Goal: Task Accomplishment & Management: Manage account settings

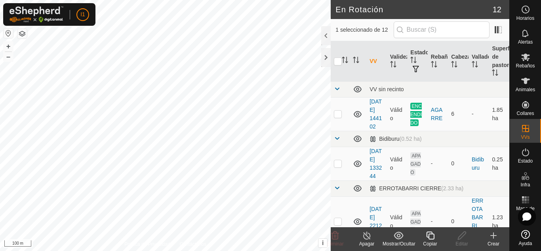
checkbox input "true"
checkbox input "false"
click at [461, 242] on div "Editar" at bounding box center [462, 243] width 32 height 7
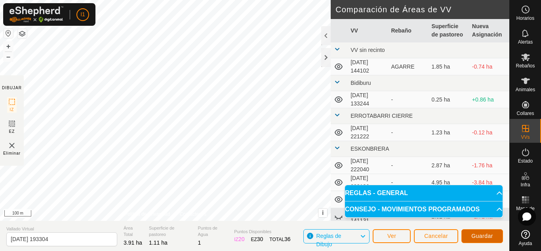
click at [487, 237] on span "Guardar" at bounding box center [482, 235] width 22 height 6
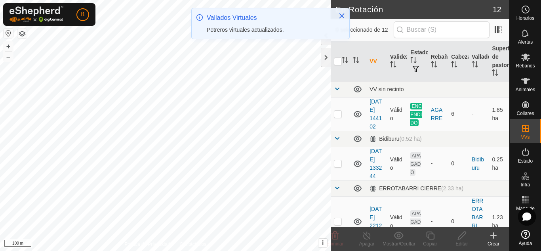
checkbox input "true"
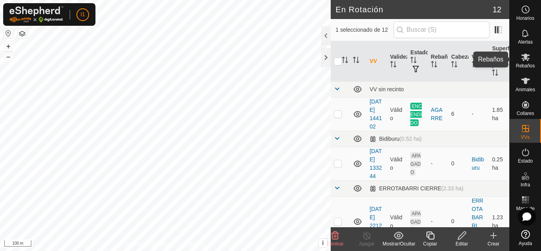
click at [516, 65] on span "Rebaños" at bounding box center [525, 65] width 19 height 5
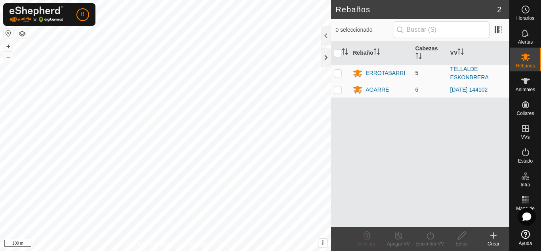
click at [337, 72] on p-checkbox at bounding box center [338, 73] width 8 height 6
checkbox input "true"
click at [426, 242] on div "Encender VV" at bounding box center [430, 243] width 32 height 7
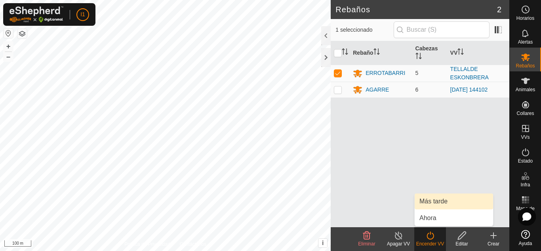
click at [436, 202] on link "Más tarde" at bounding box center [454, 201] width 78 height 16
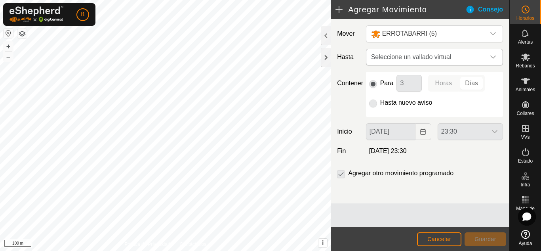
click at [426, 59] on span "Seleccione un vallado virtual" at bounding box center [426, 57] width 117 height 16
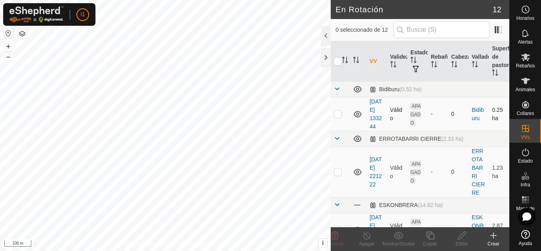
checkbox input "true"
click at [432, 241] on div "Copiar" at bounding box center [430, 243] width 32 height 7
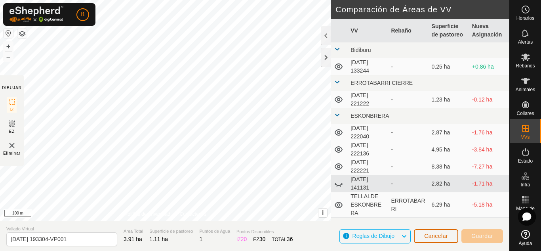
click at [433, 238] on button "Cancelar" at bounding box center [436, 236] width 44 height 14
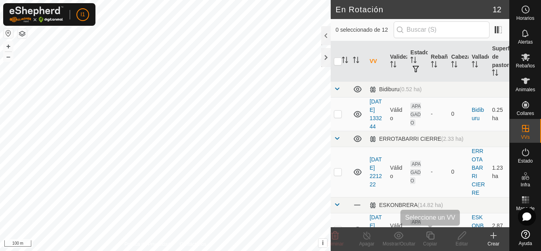
click at [433, 238] on icon at bounding box center [430, 235] width 8 height 8
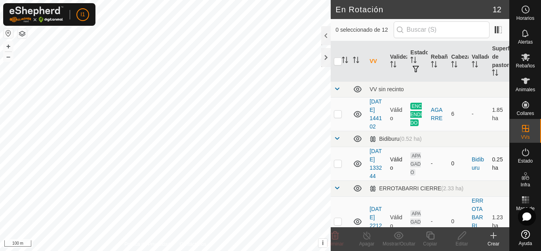
checkbox input "true"
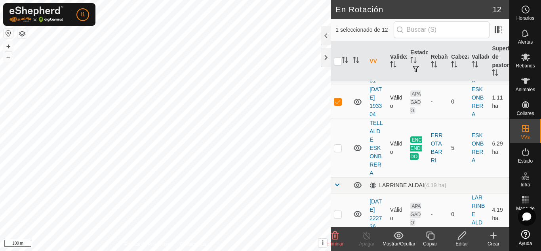
scroll to position [300, 0]
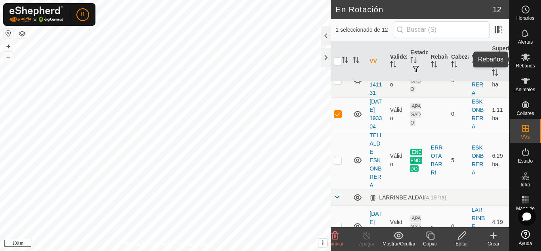
click at [529, 58] on icon at bounding box center [526, 57] width 10 height 10
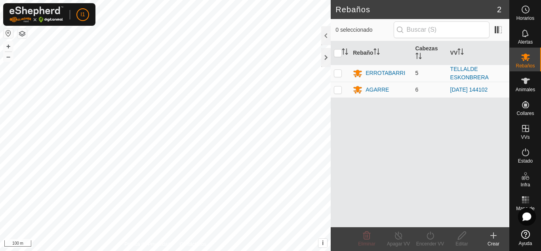
click at [339, 73] on p-checkbox at bounding box center [338, 73] width 8 height 6
checkbox input "true"
click at [422, 238] on turn-on-svg-icon at bounding box center [430, 235] width 32 height 10
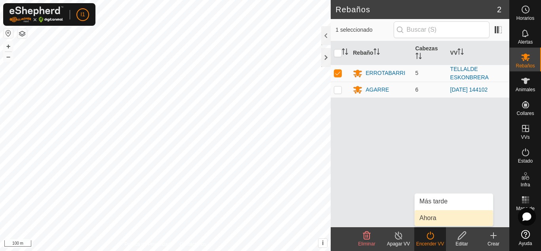
click at [432, 219] on link "Ahora" at bounding box center [454, 218] width 78 height 16
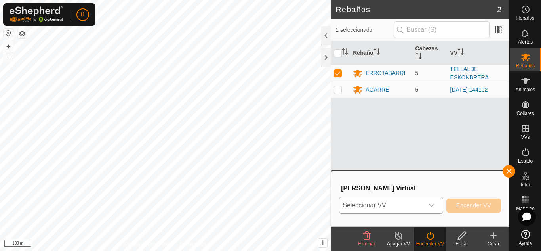
click at [433, 204] on icon "dropdown trigger" at bounding box center [431, 205] width 6 height 6
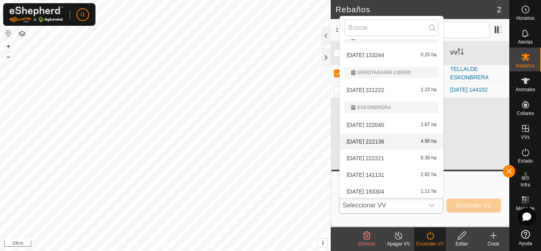
scroll to position [47, 0]
click at [362, 191] on li "[DATE] 193304 1.11 ha" at bounding box center [391, 190] width 103 height 16
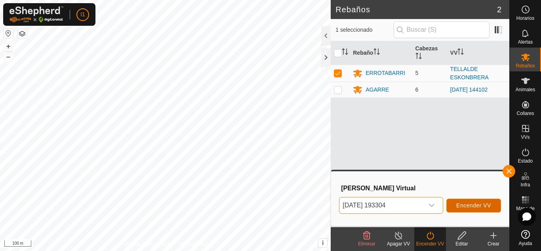
click at [467, 205] on span "Encender VV" at bounding box center [473, 205] width 35 height 6
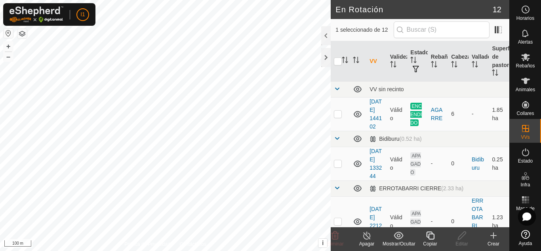
click at [370, 236] on icon at bounding box center [366, 235] width 7 height 8
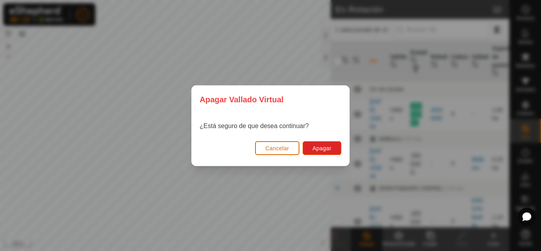
click at [288, 148] on span "Cancelar" at bounding box center [277, 148] width 24 height 6
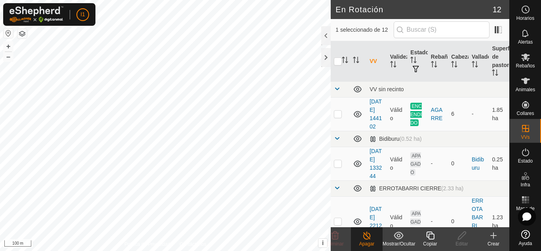
checkbox input "true"
checkbox input "false"
drag, startPoint x: 384, startPoint y: 240, endPoint x: 356, endPoint y: 232, distance: 29.1
click at [384, 240] on div "Mostrar/Ocultar" at bounding box center [399, 243] width 32 height 7
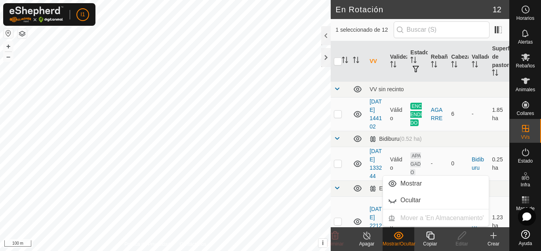
click at [366, 237] on icon at bounding box center [367, 235] width 10 height 10
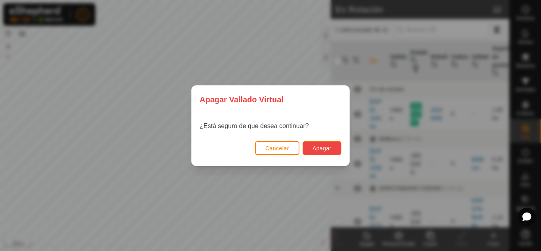
click at [320, 143] on button "Apagar" at bounding box center [322, 148] width 39 height 14
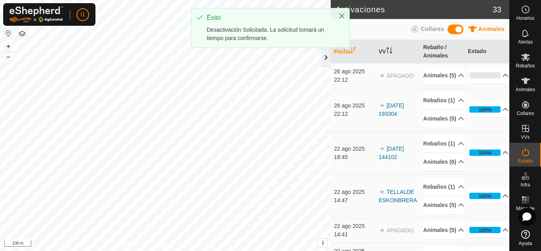
click at [324, 63] on div at bounding box center [326, 57] width 10 height 19
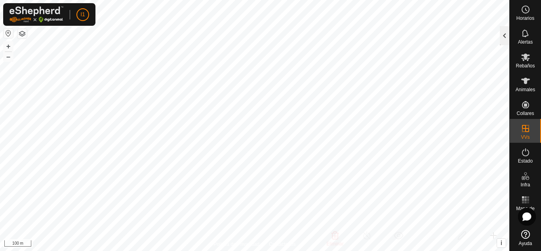
click at [509, 39] on div at bounding box center [505, 35] width 10 height 19
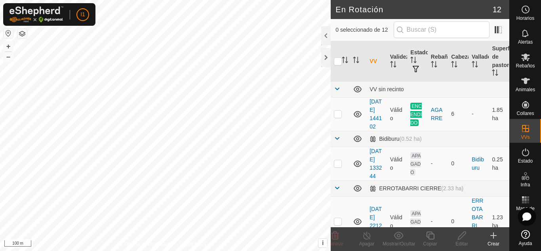
checkbox input "true"
click at [472, 235] on edit-svg-icon at bounding box center [462, 235] width 32 height 10
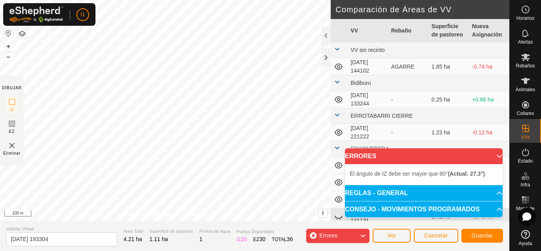
click at [53, 61] on div "El ángulo de IZ debe ser mayor que 80° (Actual: 27.3°) . + – ⇧ i This applicati…" at bounding box center [165, 110] width 331 height 221
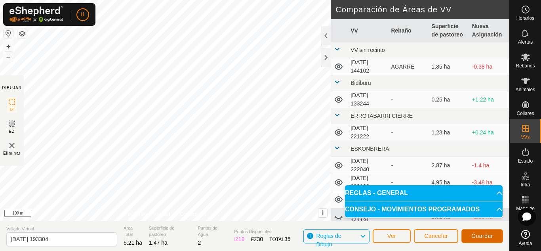
click at [479, 235] on span "Guardar" at bounding box center [482, 235] width 22 height 6
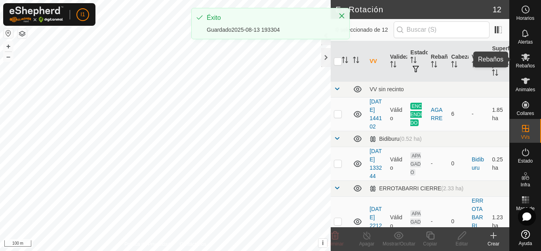
click at [533, 55] on div "Rebaños" at bounding box center [525, 60] width 31 height 24
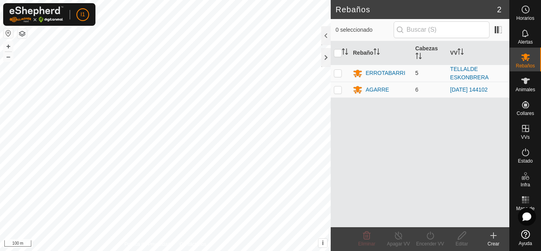
click at [341, 74] on p-checkbox at bounding box center [338, 73] width 8 height 6
checkbox input "true"
click at [424, 239] on turn-on-svg-icon at bounding box center [430, 235] width 32 height 10
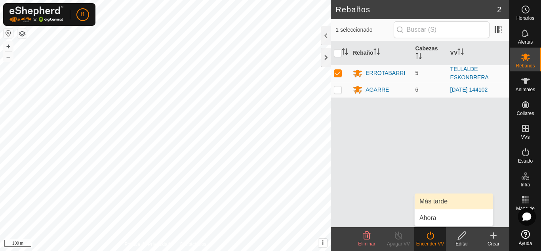
click at [434, 201] on link "Más tarde" at bounding box center [454, 201] width 78 height 16
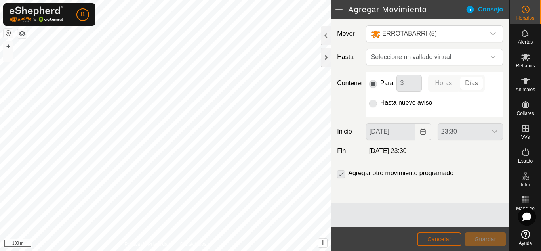
click at [431, 242] on span "Cancelar" at bounding box center [439, 239] width 24 height 6
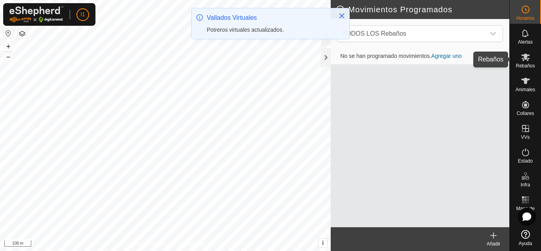
click at [530, 64] on span "Rebaños" at bounding box center [525, 65] width 19 height 5
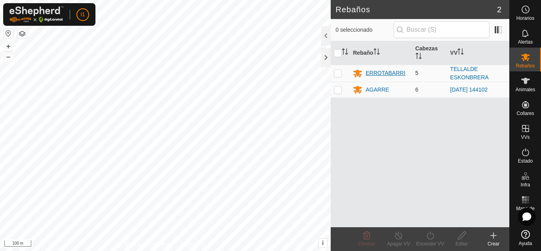
click at [402, 75] on div "ERROTABARRI" at bounding box center [386, 73] width 40 height 8
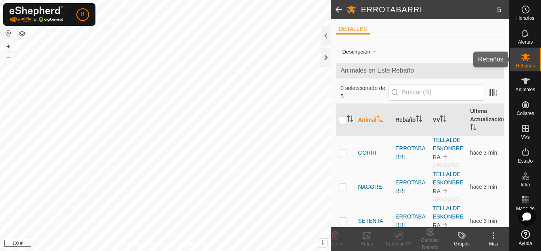
click at [529, 54] on icon at bounding box center [526, 57] width 10 height 10
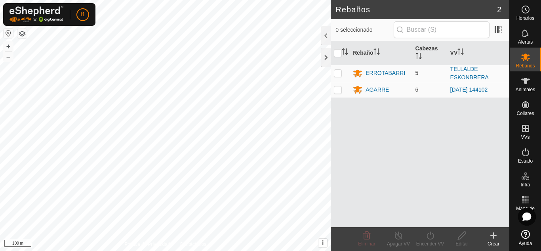
click at [341, 69] on td at bounding box center [340, 73] width 19 height 17
checkbox input "true"
click at [435, 240] on div "Encender VV" at bounding box center [430, 243] width 32 height 7
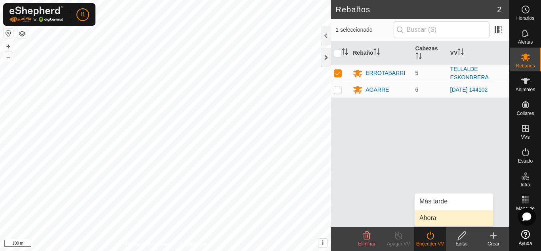
click at [432, 216] on link "Ahora" at bounding box center [454, 218] width 78 height 16
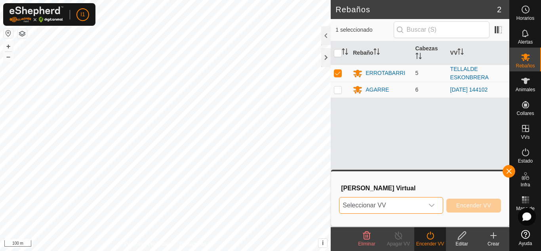
click at [418, 205] on span "Seleccionar VV" at bounding box center [381, 205] width 84 height 16
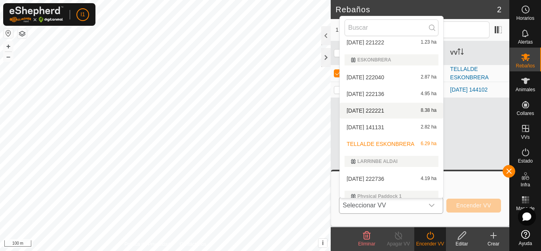
scroll to position [109, 0]
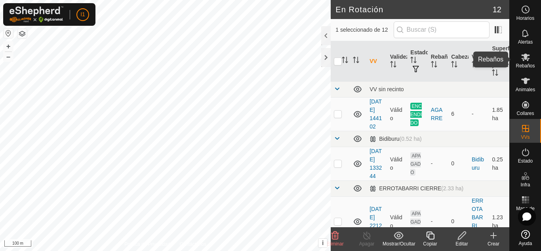
click at [528, 63] on span "Rebaños" at bounding box center [525, 65] width 19 height 5
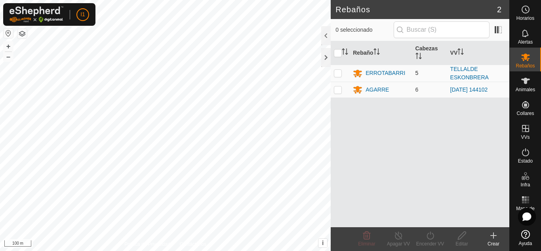
click at [337, 74] on p-checkbox at bounding box center [338, 73] width 8 height 6
checkbox input "true"
click at [433, 234] on icon at bounding box center [430, 235] width 7 height 8
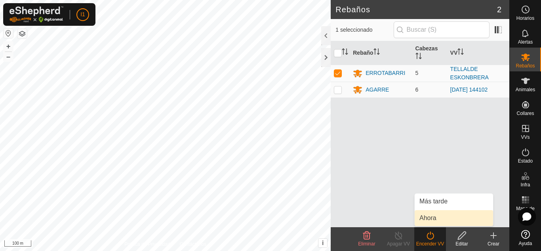
click at [440, 211] on link "Ahora" at bounding box center [454, 218] width 78 height 16
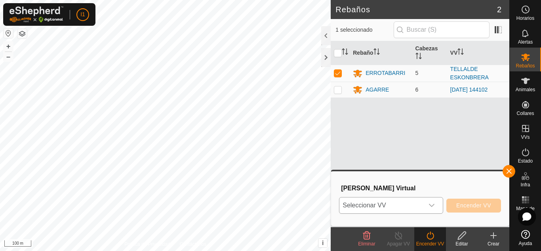
click at [434, 206] on icon "dropdown trigger" at bounding box center [431, 205] width 6 height 6
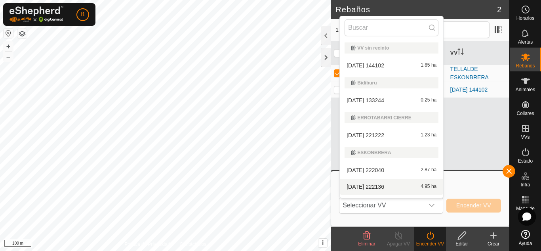
scroll to position [13, 0]
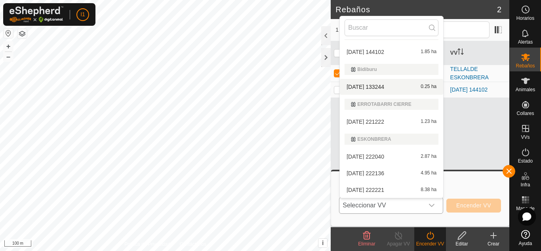
drag, startPoint x: 434, startPoint y: 98, endPoint x: 437, endPoint y: 110, distance: 11.8
click at [437, 110] on div "VV sin recinto [DATE] 144102 1.85 ha Bidiburu [DATE] 133244 0.25 ha [GEOGRAPHIC…" at bounding box center [391, 118] width 103 height 158
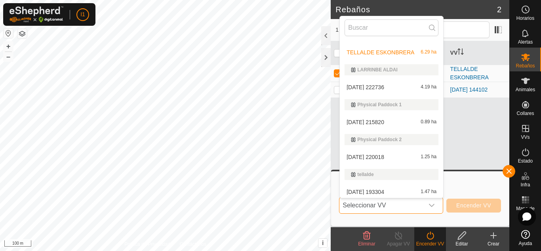
scroll to position [186, 0]
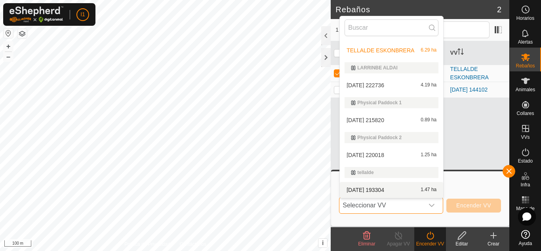
click at [404, 189] on div "[DATE] 193304 1.47 ha" at bounding box center [392, 190] width 94 height 10
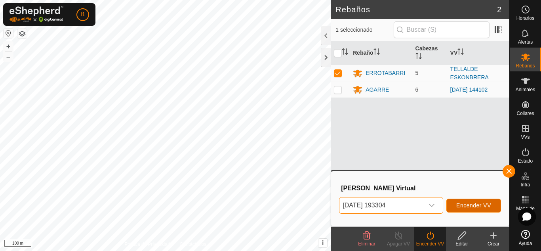
click at [470, 204] on span "Encender VV" at bounding box center [473, 205] width 35 height 6
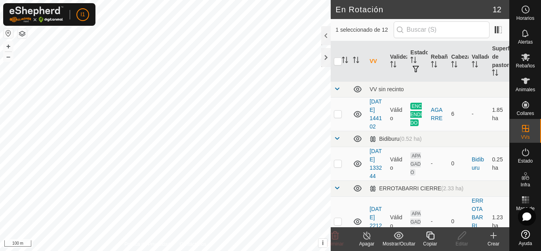
click at [362, 236] on icon at bounding box center [367, 235] width 10 height 10
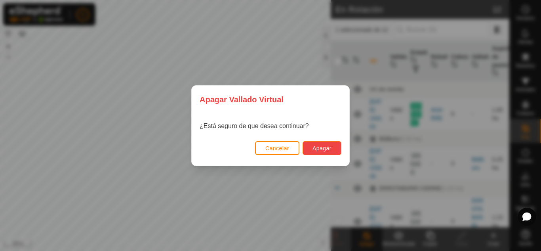
click at [328, 149] on span "Apagar" at bounding box center [321, 148] width 19 height 6
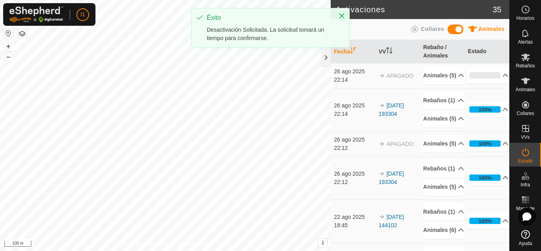
click at [344, 17] on icon "Close" at bounding box center [342, 16] width 6 height 6
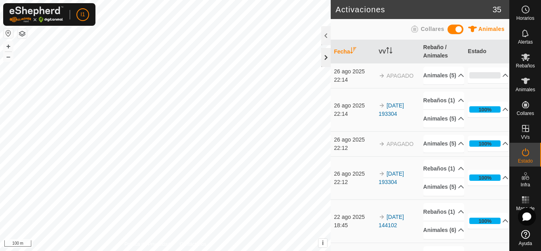
click at [322, 56] on div at bounding box center [326, 57] width 10 height 19
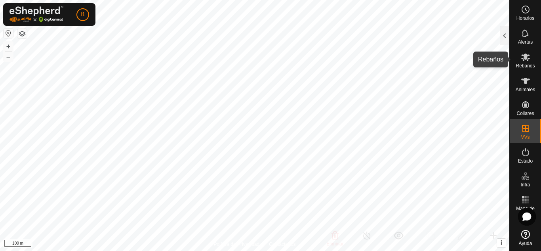
click at [535, 57] on div "Rebaños" at bounding box center [525, 60] width 31 height 24
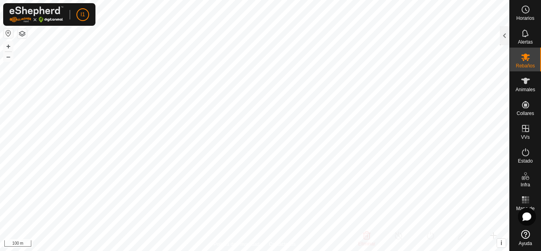
click at [535, 57] on div "Rebaños" at bounding box center [525, 60] width 31 height 24
click at [527, 57] on icon at bounding box center [526, 57] width 10 height 10
click at [508, 44] on div at bounding box center [505, 35] width 10 height 19
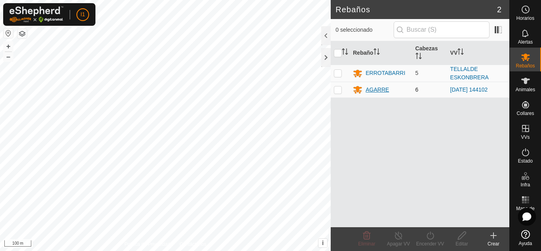
click at [371, 90] on div "AGARRE" at bounding box center [377, 90] width 23 height 8
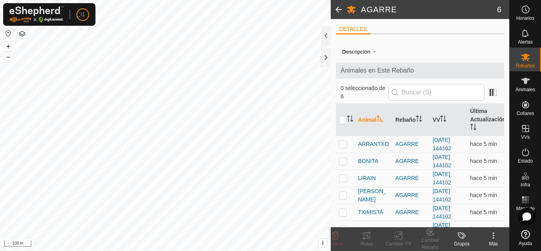
click at [335, 16] on span at bounding box center [339, 9] width 16 height 19
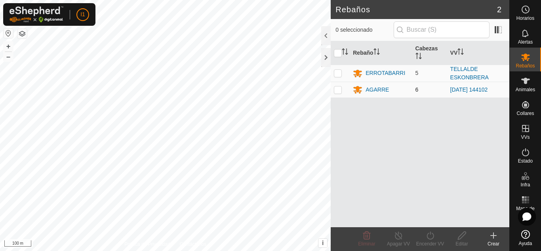
click at [341, 89] on p-checkbox at bounding box center [338, 89] width 8 height 6
checkbox input "true"
click at [401, 239] on icon at bounding box center [399, 235] width 10 height 10
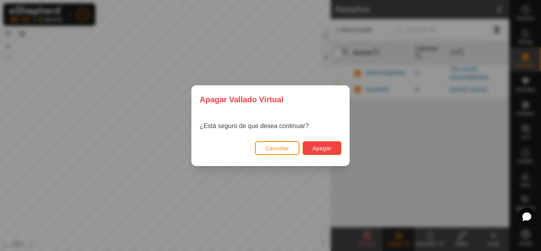
click at [322, 152] on button "Apagar" at bounding box center [322, 148] width 39 height 14
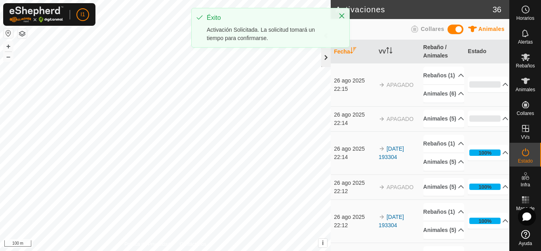
click at [325, 56] on div at bounding box center [326, 57] width 10 height 19
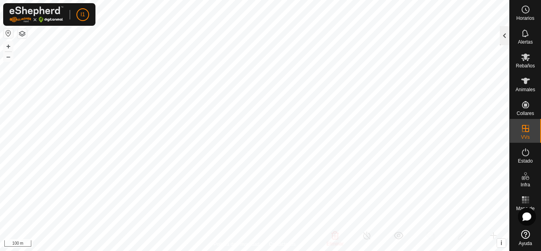
click at [506, 28] on div at bounding box center [505, 35] width 10 height 19
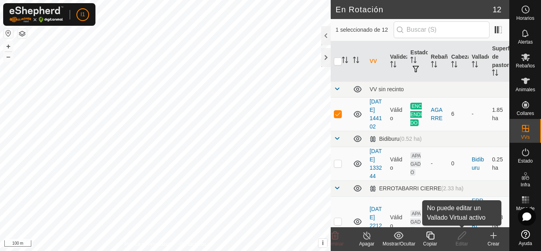
click at [452, 231] on edit-svg-icon at bounding box center [462, 235] width 32 height 10
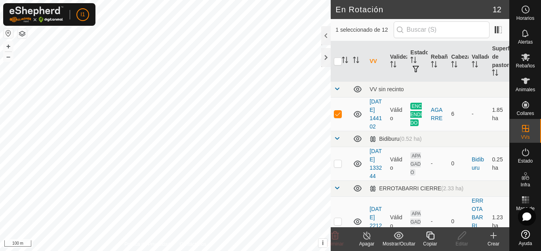
click at [373, 244] on div "Apagar" at bounding box center [367, 243] width 32 height 7
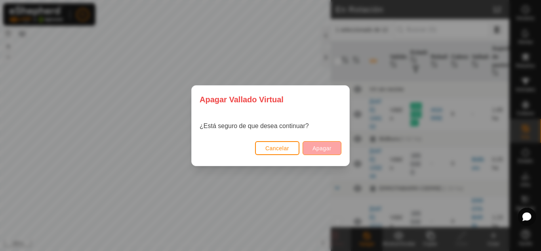
click at [317, 150] on div "[PERSON_NAME] Virtual ¿Está seguro de que desea continuar? Cancelar Apagar" at bounding box center [270, 125] width 541 height 251
click at [317, 150] on span "Apagar" at bounding box center [321, 148] width 19 height 6
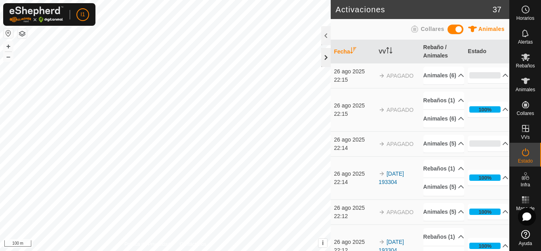
click at [324, 61] on div at bounding box center [326, 57] width 10 height 19
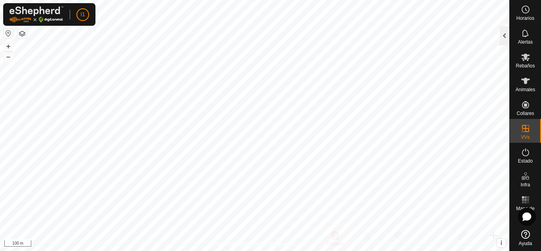
click at [503, 40] on div at bounding box center [505, 35] width 10 height 19
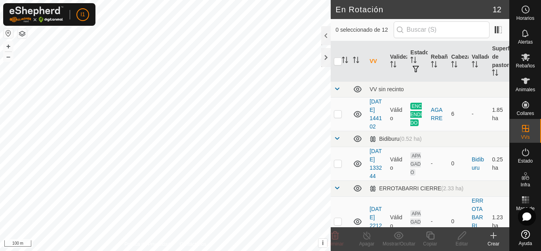
checkbox input "true"
click at [427, 234] on icon at bounding box center [430, 235] width 8 height 8
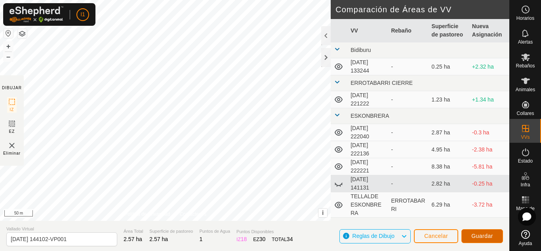
click at [499, 240] on button "Guardar" at bounding box center [482, 236] width 42 height 14
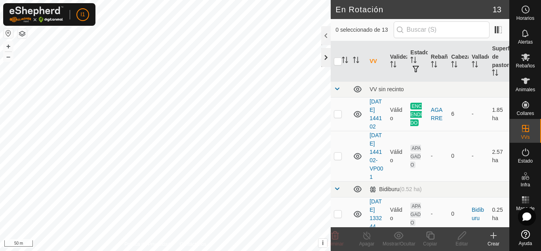
click at [323, 58] on div at bounding box center [326, 57] width 10 height 19
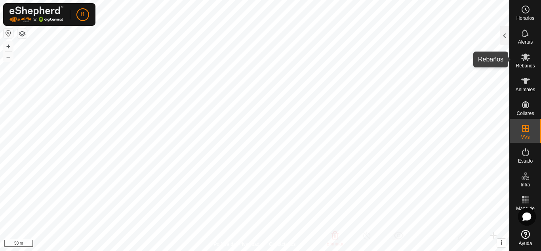
click at [533, 59] on div "Rebaños" at bounding box center [525, 60] width 31 height 24
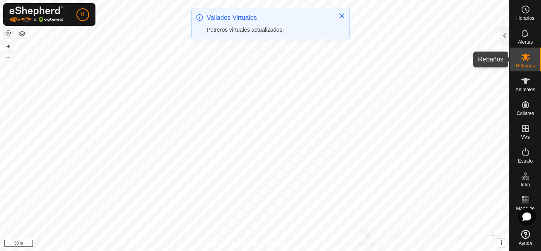
click at [529, 51] on es-mob-svg-icon at bounding box center [525, 57] width 14 height 13
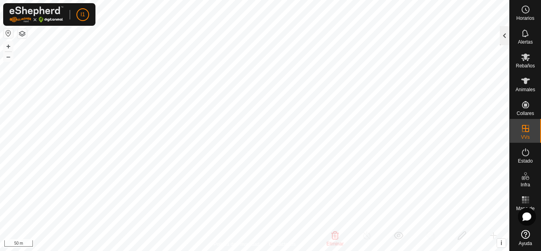
click at [505, 37] on div at bounding box center [505, 35] width 10 height 19
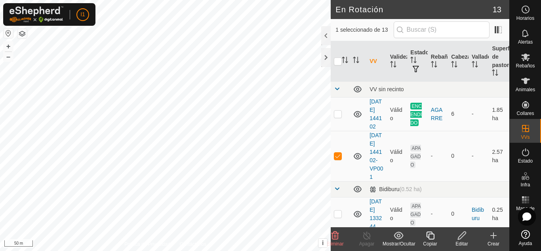
click at [460, 232] on icon at bounding box center [462, 235] width 10 height 10
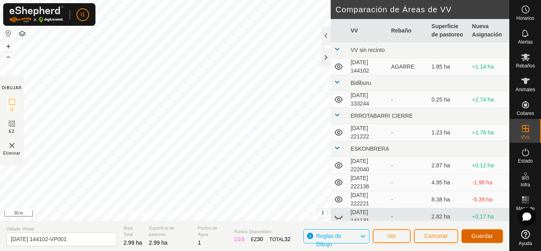
click at [491, 239] on button "Guardar" at bounding box center [482, 236] width 42 height 14
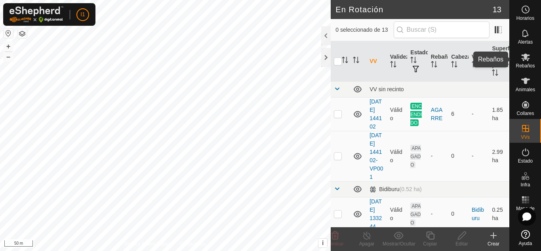
click at [534, 71] on div "Rebaños" at bounding box center [525, 60] width 31 height 24
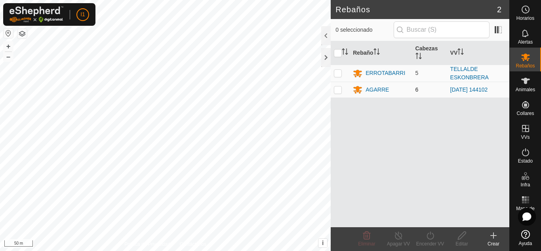
click at [341, 91] on p-checkbox at bounding box center [338, 89] width 8 height 6
checkbox input "true"
click at [429, 237] on icon at bounding box center [430, 235] width 10 height 10
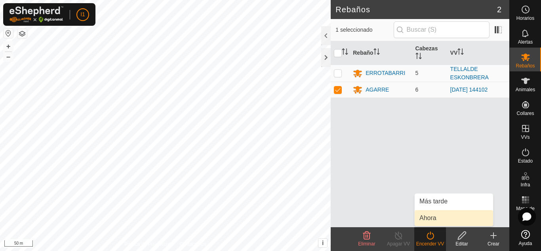
click at [435, 215] on link "Ahora" at bounding box center [454, 218] width 78 height 16
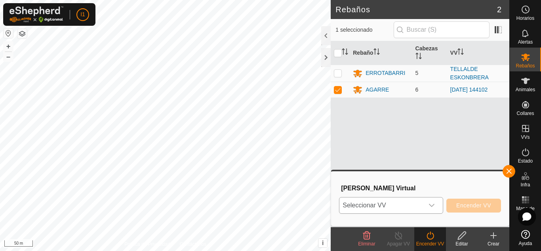
click at [425, 208] on div "dropdown trigger" at bounding box center [432, 205] width 16 height 16
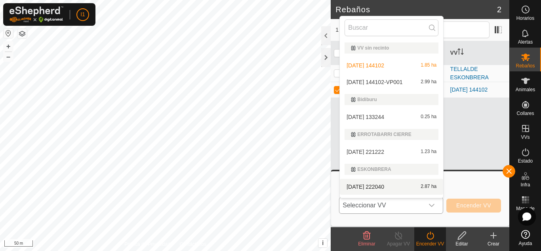
scroll to position [13, 0]
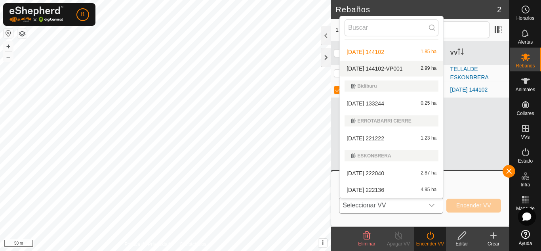
click at [385, 69] on li "[DATE] 144102-VP001 2.99 ha" at bounding box center [391, 69] width 103 height 16
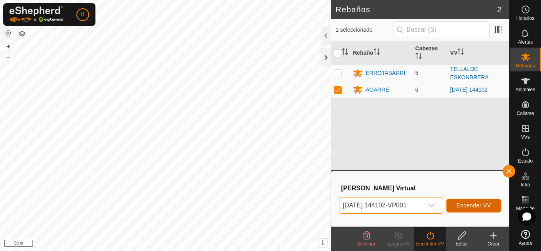
click at [463, 206] on span "Encender VV" at bounding box center [473, 205] width 35 height 6
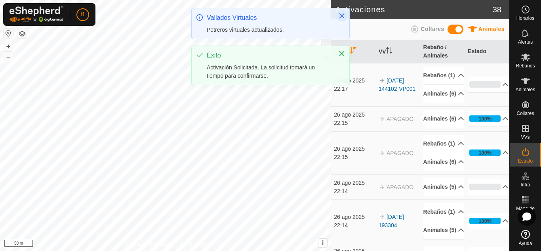
click at [341, 17] on icon "Close" at bounding box center [341, 15] width 5 height 5
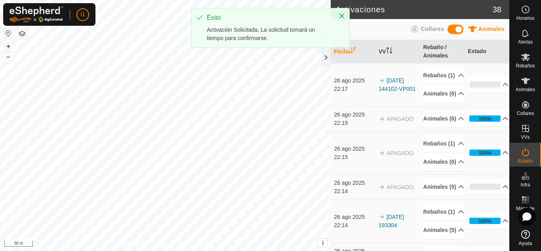
click at [344, 19] on button "Close" at bounding box center [341, 15] width 11 height 11
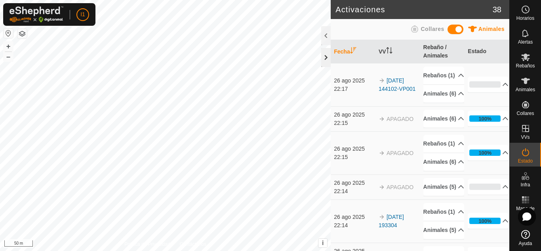
click at [329, 54] on div at bounding box center [326, 57] width 10 height 19
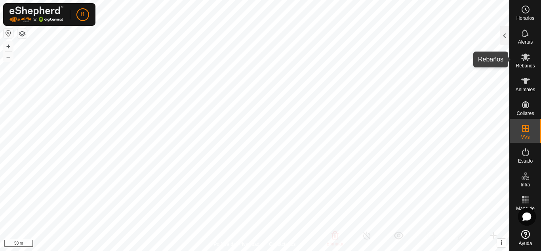
click at [528, 63] on span "Rebaños" at bounding box center [525, 65] width 19 height 5
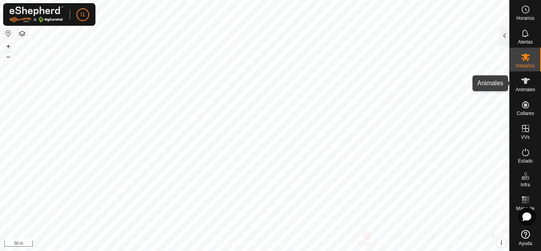
click at [522, 72] on div "Animales" at bounding box center [525, 83] width 31 height 24
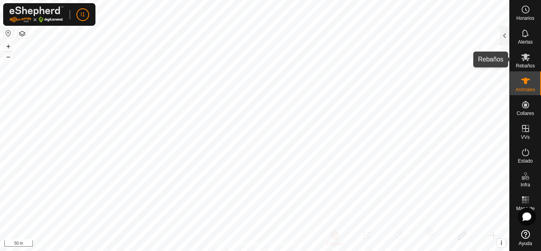
click at [519, 62] on es-mob-svg-icon at bounding box center [525, 57] width 14 height 13
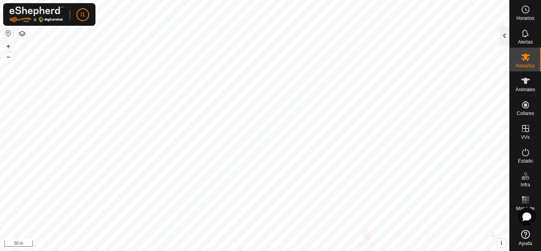
click at [501, 38] on div at bounding box center [505, 35] width 10 height 19
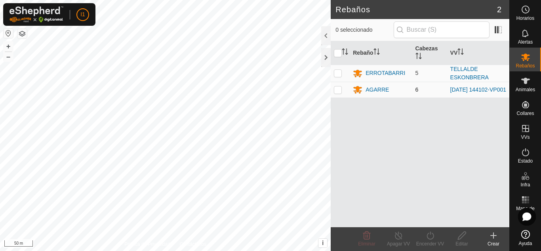
click at [336, 89] on p-checkbox at bounding box center [338, 89] width 8 height 6
checkbox input "true"
click at [398, 240] on div "Apagar VV" at bounding box center [399, 243] width 32 height 7
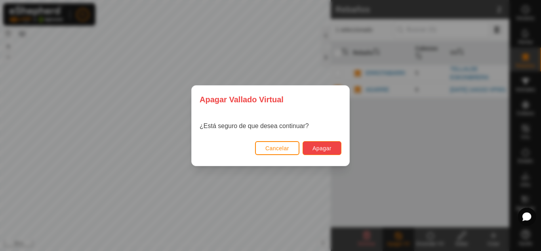
click at [324, 153] on button "Apagar" at bounding box center [322, 148] width 39 height 14
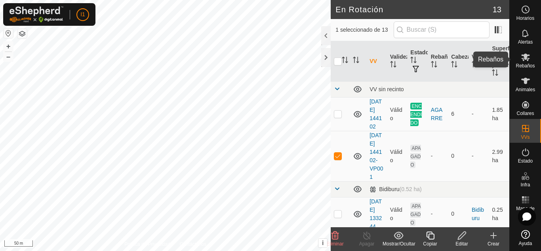
click at [531, 52] on es-mob-svg-icon at bounding box center [525, 57] width 14 height 13
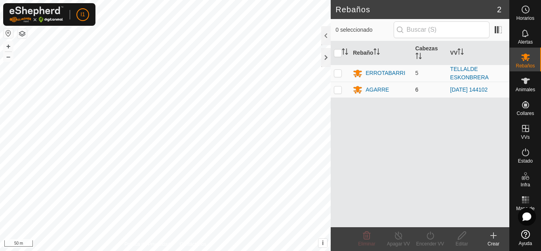
click at [344, 86] on td at bounding box center [340, 90] width 19 height 16
checkbox input "true"
click at [422, 233] on turn-on-svg-icon at bounding box center [430, 235] width 32 height 10
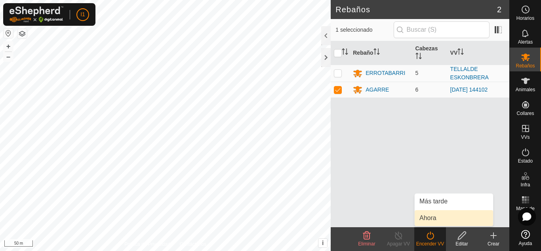
click at [425, 213] on span "Ahora" at bounding box center [427, 218] width 17 height 10
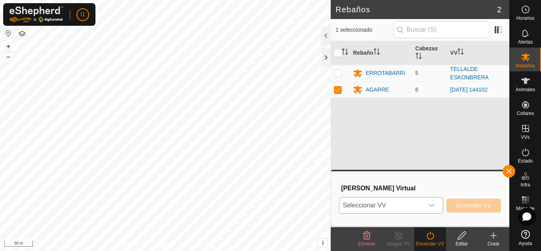
click at [425, 205] on div "dropdown trigger" at bounding box center [432, 205] width 16 height 16
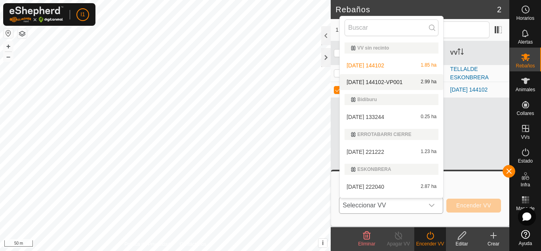
click at [391, 82] on li "[DATE] 144102-VP001 2.99 ha" at bounding box center [391, 82] width 103 height 16
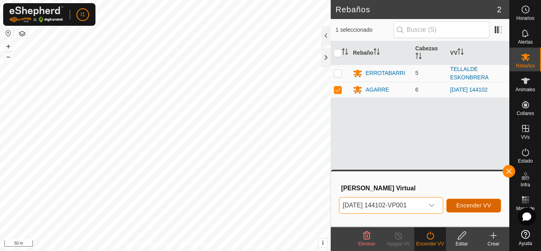
click at [476, 205] on span "Encender VV" at bounding box center [473, 205] width 35 height 6
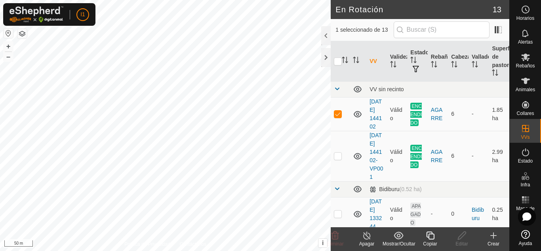
click at [366, 240] on div "Apagar" at bounding box center [367, 243] width 32 height 7
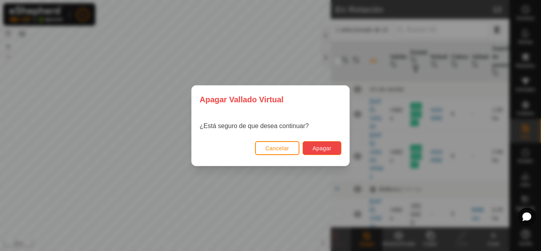
click at [330, 149] on span "Apagar" at bounding box center [321, 148] width 19 height 6
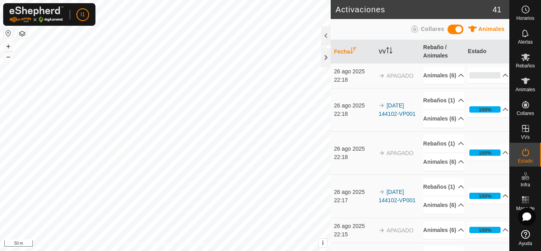
click at [332, 61] on th "Fecha" at bounding box center [353, 51] width 45 height 23
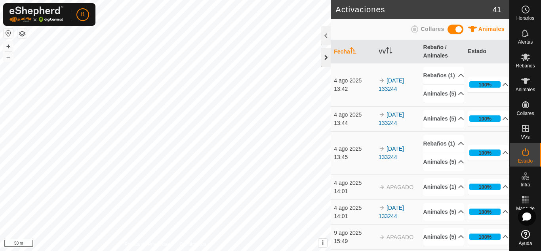
click at [324, 57] on div "Activaciones 41 Animales Collares Fecha VV Rebaño / Animales Estado [DATE] 13:4…" at bounding box center [254, 125] width 509 height 251
click at [324, 57] on div at bounding box center [326, 57] width 10 height 19
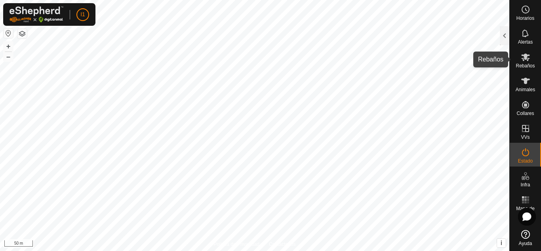
click at [532, 67] on span "Rebaños" at bounding box center [525, 65] width 19 height 5
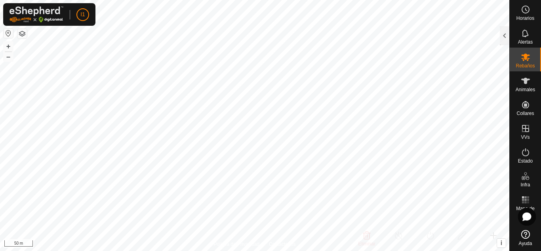
click at [517, 65] on span "Rebaños" at bounding box center [525, 65] width 19 height 5
click at [502, 34] on div at bounding box center [505, 35] width 10 height 19
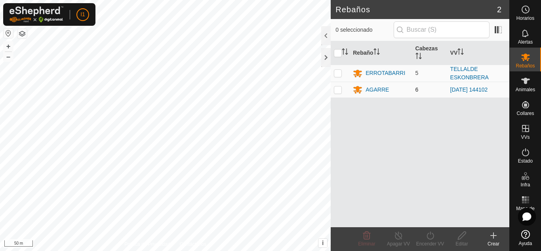
click at [341, 92] on p-checkbox at bounding box center [338, 89] width 8 height 6
checkbox input "true"
click at [425, 238] on icon at bounding box center [430, 235] width 10 height 10
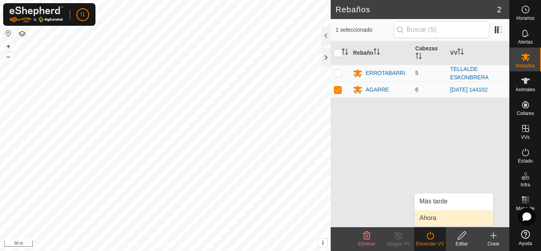
click at [425, 210] on link "Ahora" at bounding box center [454, 218] width 78 height 16
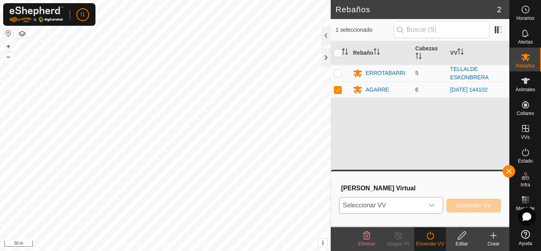
click at [421, 207] on span "Seleccionar VV" at bounding box center [381, 205] width 84 height 16
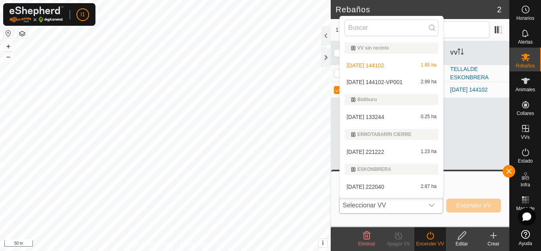
scroll to position [13, 0]
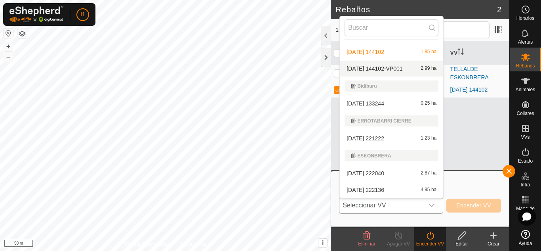
click at [377, 67] on span "[DATE] 144102-VP001" at bounding box center [375, 69] width 56 height 6
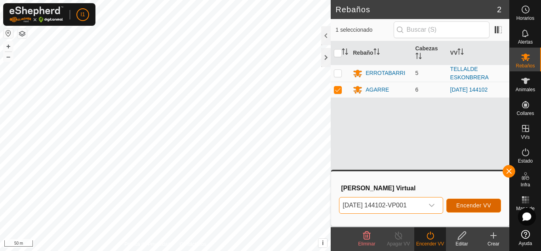
click at [462, 204] on span "Encender VV" at bounding box center [473, 205] width 35 height 6
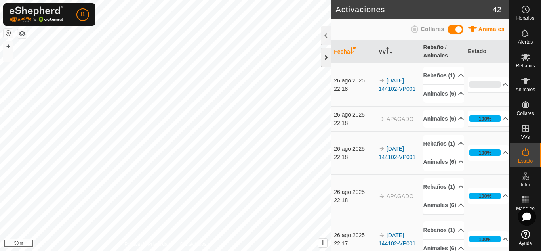
click at [325, 61] on div at bounding box center [326, 57] width 10 height 19
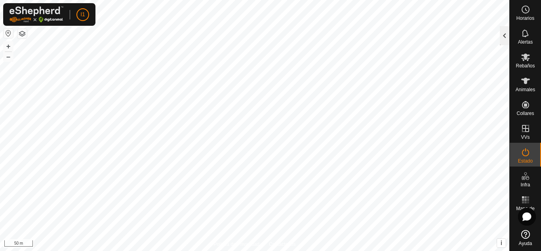
click at [504, 31] on div at bounding box center [505, 35] width 10 height 19
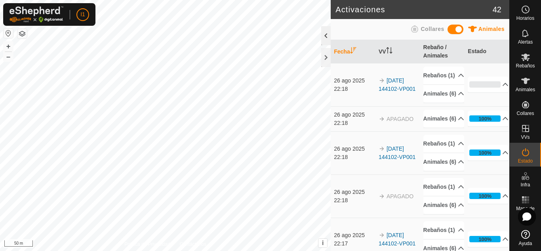
click at [326, 37] on div at bounding box center [326, 35] width 10 height 19
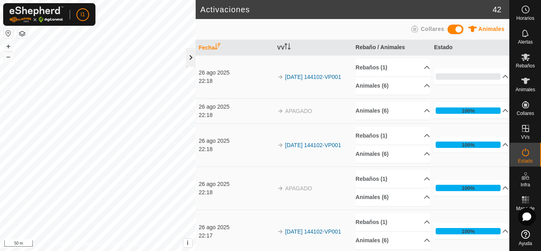
click at [188, 63] on div at bounding box center [191, 57] width 10 height 19
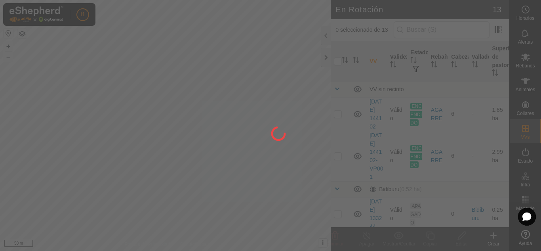
click at [181, 126] on div at bounding box center [270, 125] width 541 height 251
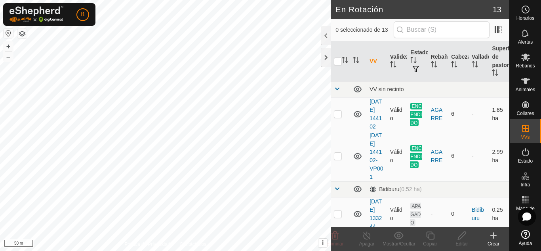
click at [333, 120] on td at bounding box center [340, 114] width 19 height 34
checkbox input "true"
click at [362, 236] on icon at bounding box center [367, 235] width 10 height 10
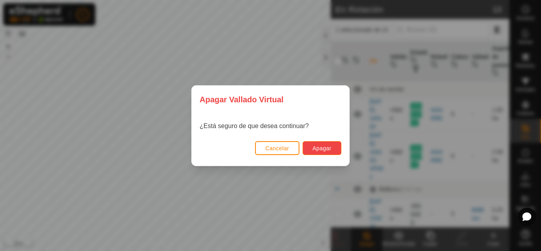
click at [329, 149] on span "Apagar" at bounding box center [321, 148] width 19 height 6
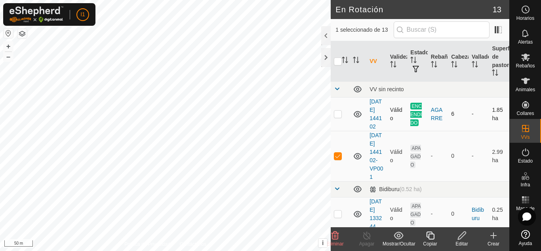
click at [334, 110] on td at bounding box center [340, 114] width 19 height 34
checkbox input "true"
click at [368, 237] on line at bounding box center [367, 235] width 6 height 6
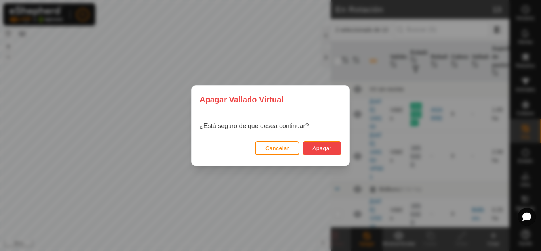
click at [310, 145] on button "Apagar" at bounding box center [322, 148] width 39 height 14
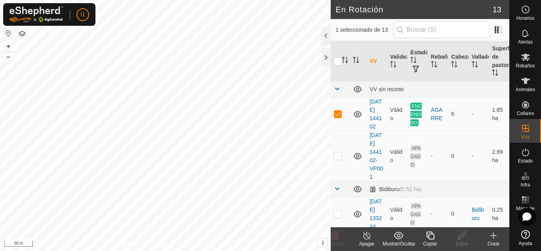
checkbox input "false"
checkbox input "true"
click at [341, 116] on p-checkbox at bounding box center [338, 113] width 8 height 6
checkbox input "true"
click at [339, 159] on p-checkbox at bounding box center [338, 155] width 8 height 6
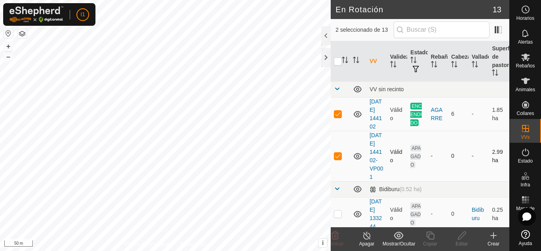
checkbox input "false"
click at [372, 241] on div "Apagar" at bounding box center [367, 243] width 32 height 7
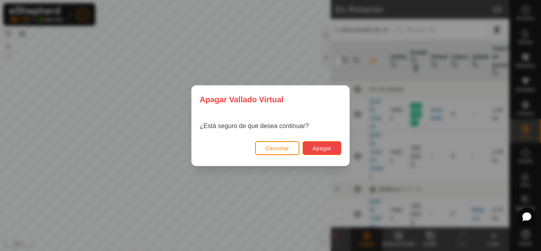
click at [328, 152] on button "Apagar" at bounding box center [322, 148] width 39 height 14
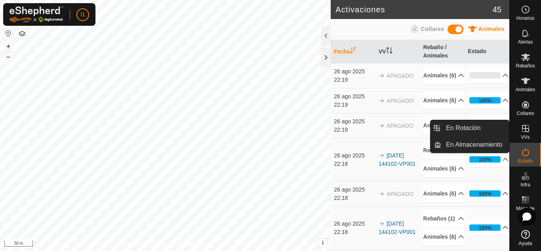
click at [521, 140] on div "VVs" at bounding box center [525, 131] width 31 height 24
click at [484, 147] on link "En Almacenamiento" at bounding box center [475, 145] width 68 height 16
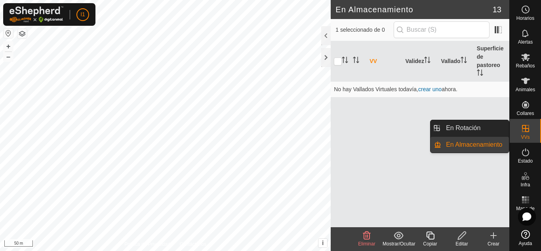
click at [534, 141] on div "VVs" at bounding box center [525, 131] width 31 height 24
click at [491, 130] on link "En Rotación" at bounding box center [475, 128] width 68 height 16
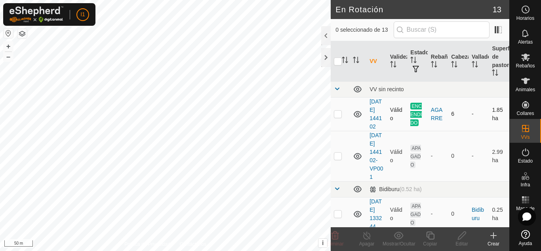
click at [335, 117] on p-checkbox at bounding box center [338, 113] width 8 height 6
checkbox input "true"
click at [335, 172] on td at bounding box center [340, 156] width 19 height 50
checkbox input "true"
click at [339, 124] on td at bounding box center [340, 114] width 19 height 34
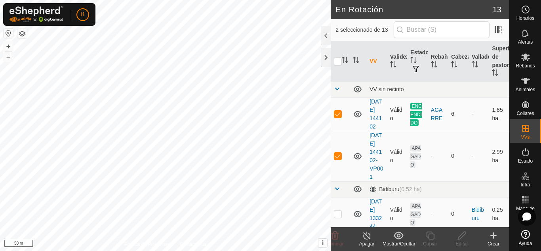
checkbox input "false"
click at [460, 232] on icon at bounding box center [462, 235] width 10 height 10
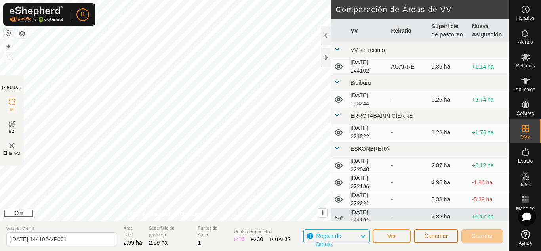
click at [427, 239] on button "Cancelar" at bounding box center [436, 236] width 44 height 14
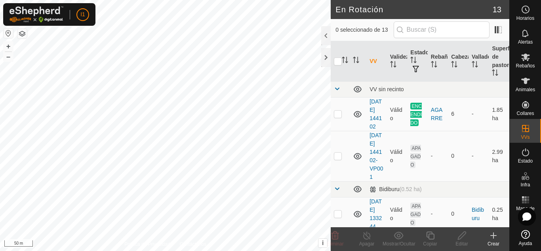
checkbox input "true"
click at [370, 240] on div "Apagar" at bounding box center [367, 243] width 32 height 7
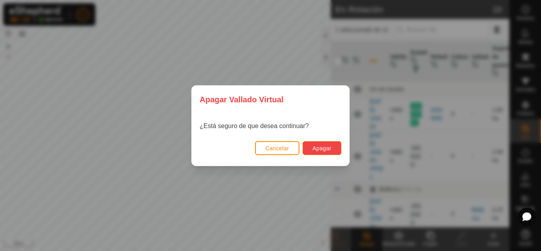
click at [317, 141] on button "Apagar" at bounding box center [322, 148] width 39 height 14
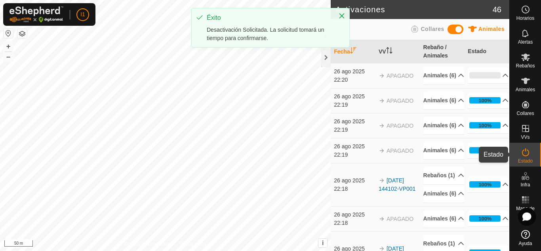
click at [535, 162] on div "Estado" at bounding box center [525, 155] width 31 height 24
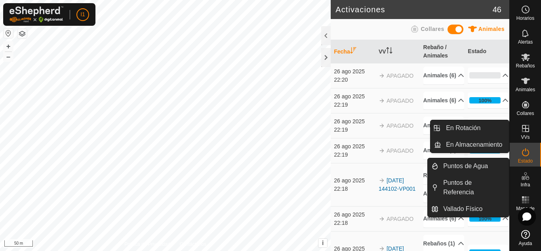
click at [523, 140] on div "VVs" at bounding box center [525, 131] width 31 height 24
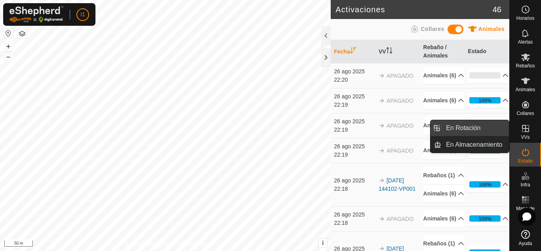
click at [493, 132] on link "En Rotación" at bounding box center [475, 128] width 68 height 16
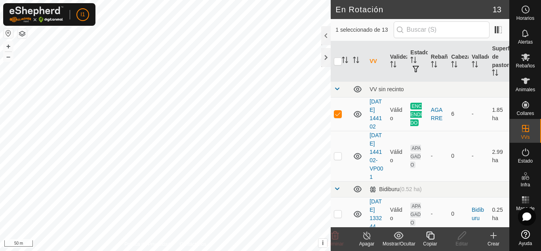
click at [368, 236] on icon at bounding box center [367, 235] width 10 height 10
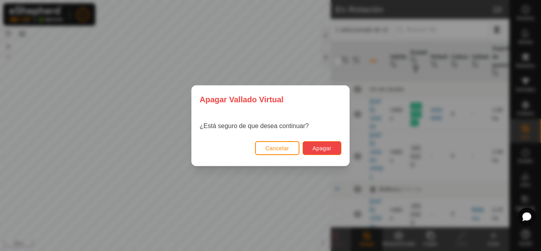
click at [329, 150] on span "Apagar" at bounding box center [321, 148] width 19 height 6
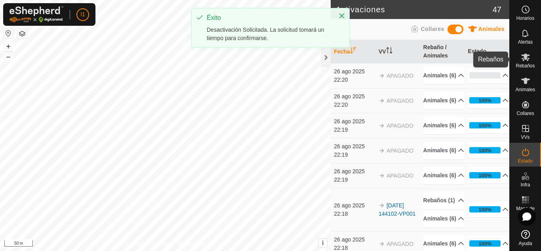
click at [531, 56] on es-mob-svg-icon at bounding box center [525, 57] width 14 height 13
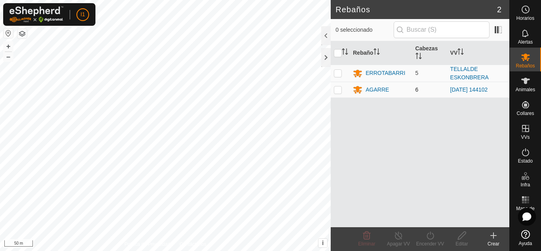
click at [341, 89] on p-checkbox at bounding box center [338, 89] width 8 height 6
checkbox input "true"
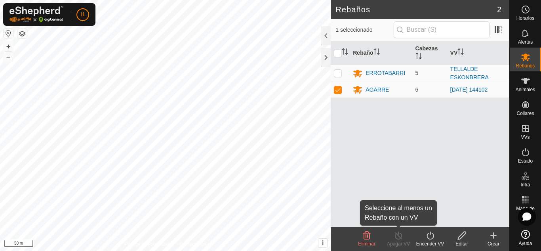
click at [402, 234] on icon at bounding box center [399, 235] width 10 height 10
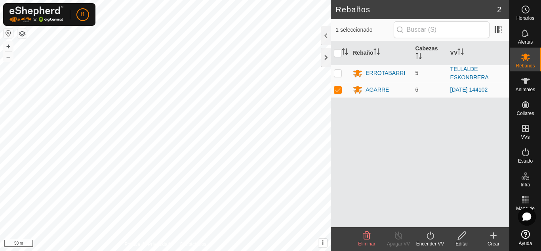
click at [439, 242] on div "Encender VV" at bounding box center [430, 243] width 32 height 7
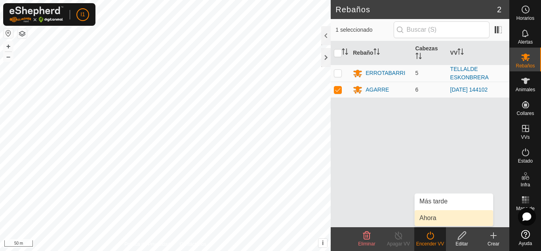
click at [440, 215] on link "Ahora" at bounding box center [454, 218] width 78 height 16
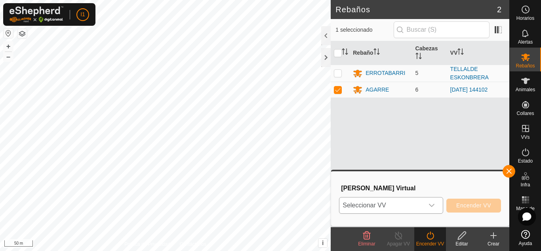
click at [417, 207] on span "Seleccionar VV" at bounding box center [381, 205] width 84 height 16
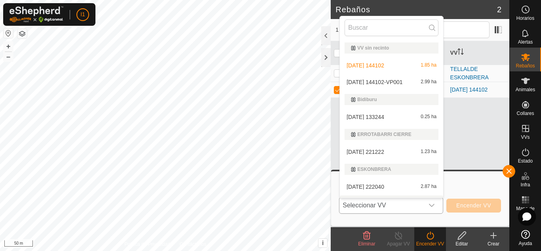
scroll to position [13, 0]
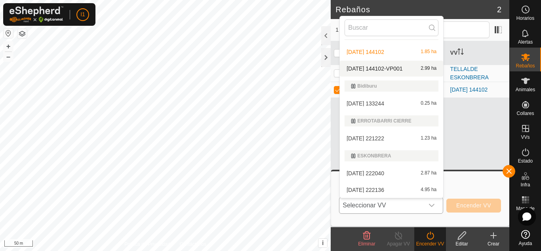
click at [376, 71] on li "[DATE] 144102-VP001 2.99 ha" at bounding box center [391, 69] width 103 height 16
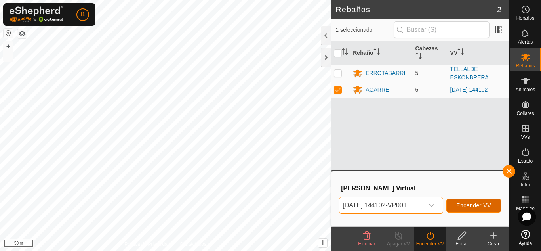
click at [483, 202] on span "Encender VV" at bounding box center [473, 205] width 35 height 6
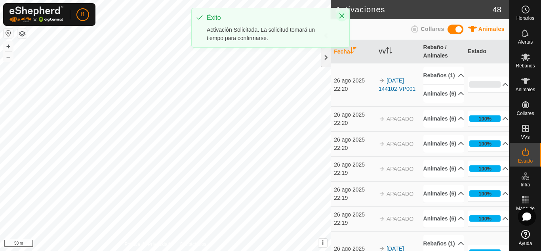
click at [342, 15] on icon "Close" at bounding box center [341, 15] width 5 height 5
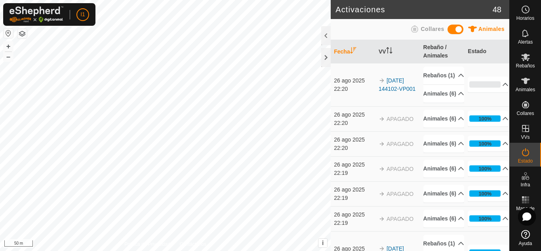
click at [19, 32] on button "button" at bounding box center [22, 34] width 10 height 10
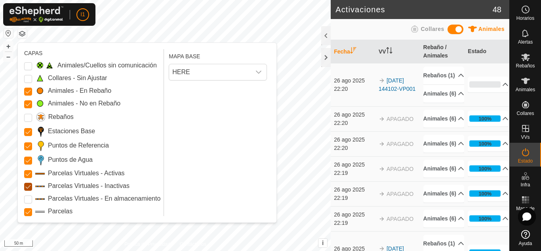
click at [25, 185] on Inactive "Parcelas Virtuales - Inactivas" at bounding box center [28, 187] width 8 height 8
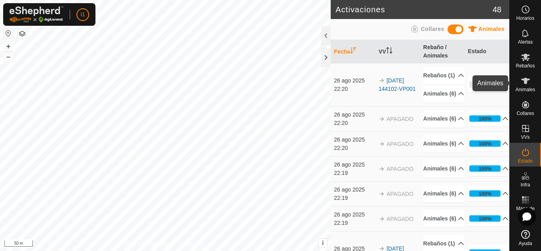
click at [533, 88] on span "Animales" at bounding box center [525, 89] width 19 height 5
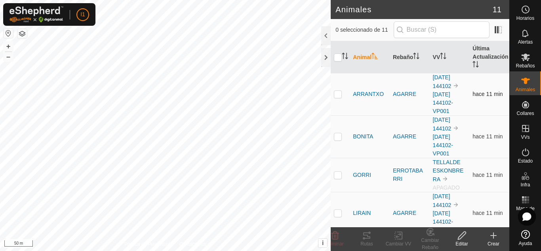
click at [336, 95] on p-checkbox at bounding box center [338, 94] width 8 height 6
checkbox input "true"
click at [388, 237] on change-vp-svg-icon at bounding box center [399, 235] width 32 height 10
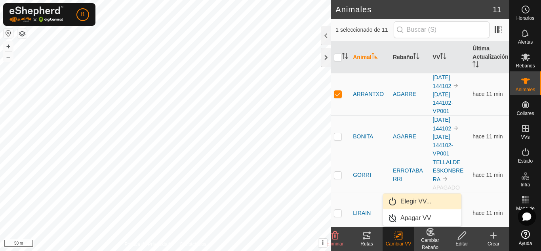
click at [403, 202] on link "Elegir VV..." at bounding box center [422, 201] width 78 height 16
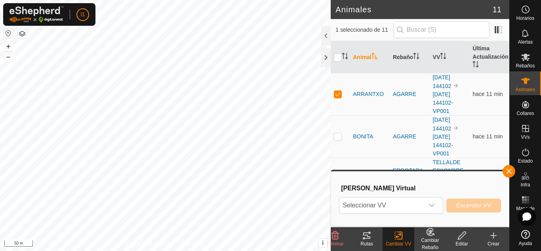
click at [403, 202] on span "Seleccionar VV" at bounding box center [381, 205] width 84 height 16
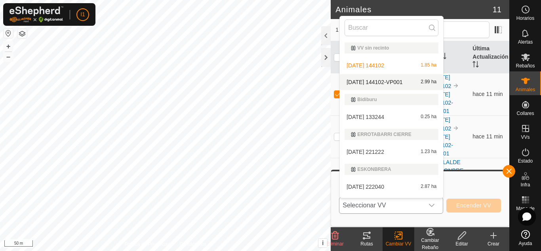
click at [367, 80] on li "[DATE] 144102-VP001 2.99 ha" at bounding box center [391, 82] width 103 height 16
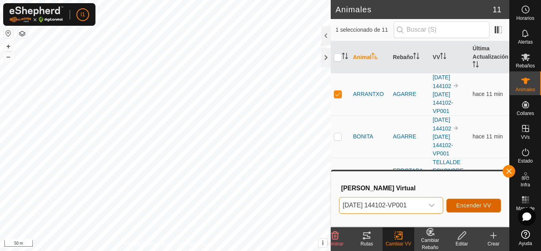
click at [492, 208] on button "Encender VV" at bounding box center [473, 205] width 55 height 14
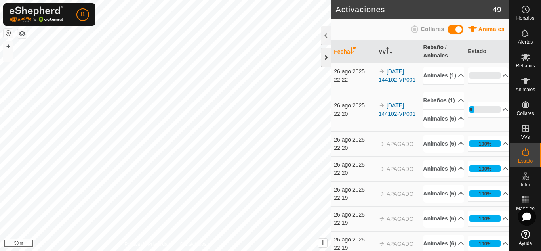
click at [321, 59] on div at bounding box center [326, 57] width 10 height 19
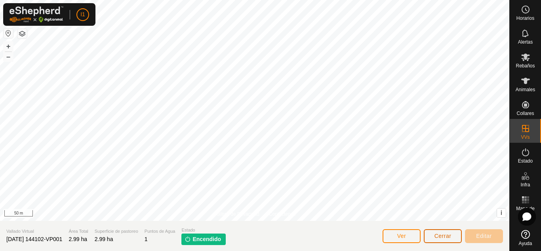
click at [451, 235] on button "Cerrar" at bounding box center [443, 236] width 38 height 14
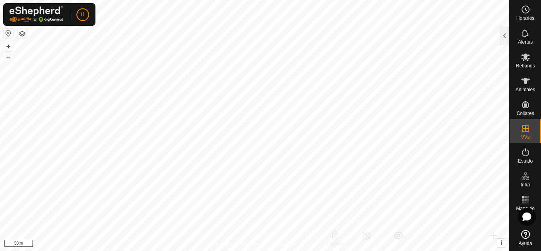
checkbox input "false"
checkbox input "true"
checkbox input "false"
click at [501, 242] on span "i" at bounding box center [502, 242] width 2 height 7
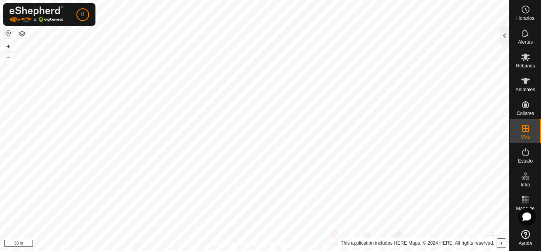
click at [501, 242] on span "›" at bounding box center [501, 242] width 2 height 7
click at [503, 37] on div at bounding box center [505, 35] width 10 height 19
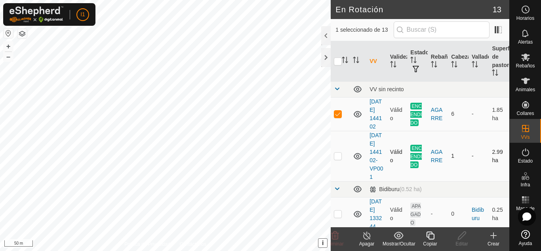
click at [448, 164] on td "1" at bounding box center [458, 156] width 21 height 50
click at [369, 238] on line at bounding box center [367, 235] width 6 height 6
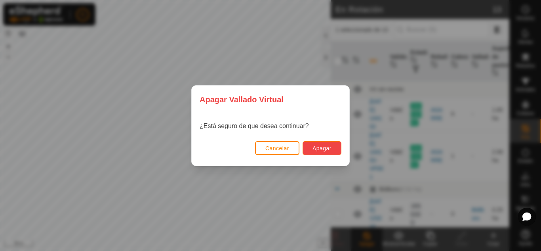
click at [322, 143] on button "Apagar" at bounding box center [322, 148] width 39 height 14
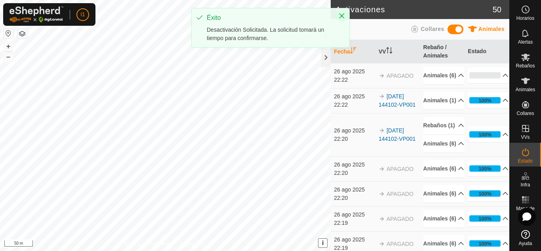
click at [337, 19] on button "Close" at bounding box center [341, 15] width 11 height 11
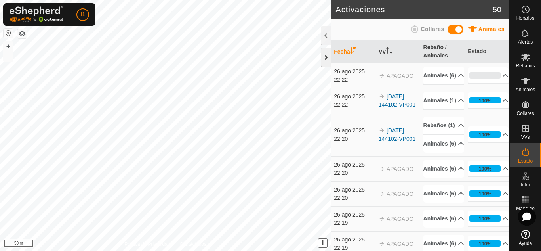
click at [326, 60] on div at bounding box center [326, 57] width 10 height 19
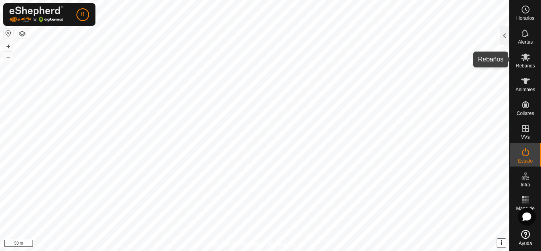
click at [521, 62] on es-mob-svg-icon at bounding box center [525, 57] width 14 height 13
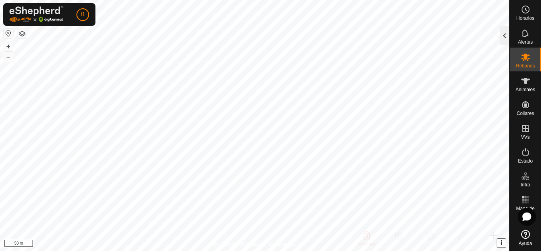
click at [504, 40] on div at bounding box center [505, 35] width 10 height 19
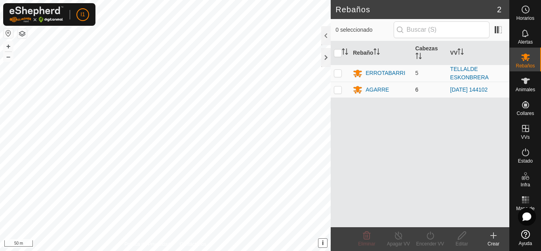
click at [336, 93] on td at bounding box center [340, 90] width 19 height 16
checkbox input "true"
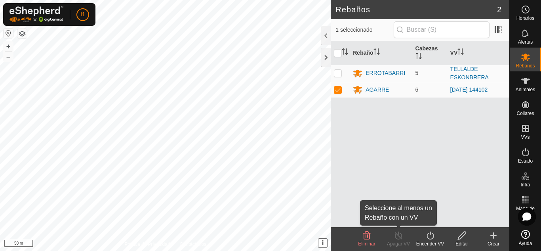
click at [413, 244] on div "Apagar VV" at bounding box center [399, 243] width 32 height 7
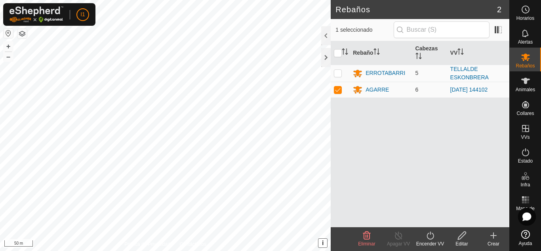
click at [413, 244] on div "Apagar VV" at bounding box center [399, 243] width 32 height 7
click at [463, 89] on link "[DATE] 144102" at bounding box center [469, 89] width 38 height 6
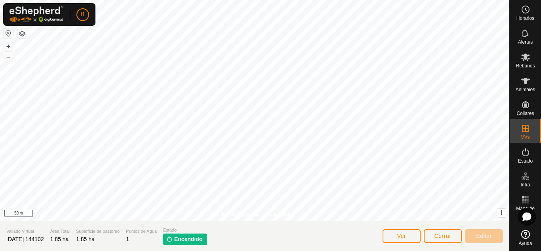
click at [192, 242] on span "Encendido" at bounding box center [188, 239] width 29 height 8
click at [412, 236] on button "Ver" at bounding box center [402, 236] width 38 height 14
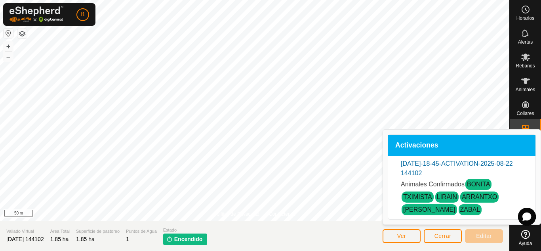
click at [427, 200] on link "TXIMISTA" at bounding box center [417, 196] width 29 height 7
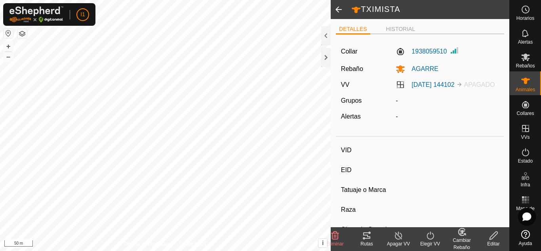
type input "TXIMISTA"
type input "-"
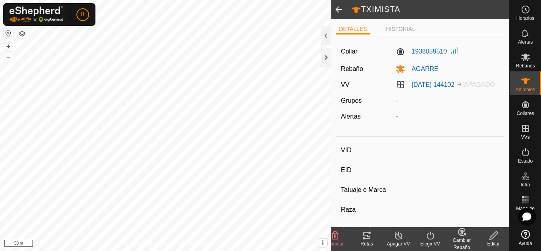
type input "0 kg"
type input "-"
click at [434, 234] on icon at bounding box center [430, 235] width 10 height 10
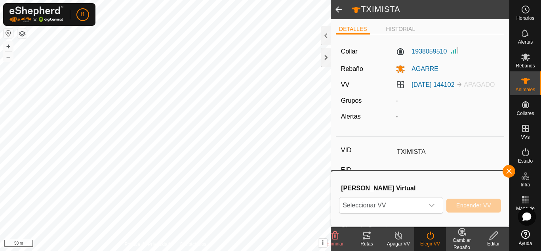
click at [434, 214] on div "Seleccionar VV Encender VV" at bounding box center [420, 205] width 162 height 19
click at [430, 209] on div "dropdown trigger" at bounding box center [432, 205] width 16 height 16
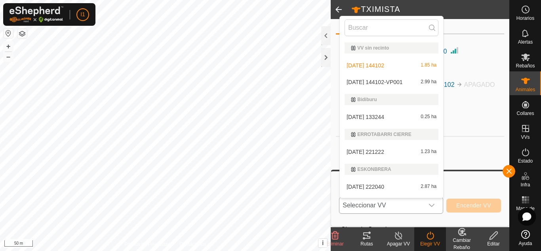
scroll to position [13, 0]
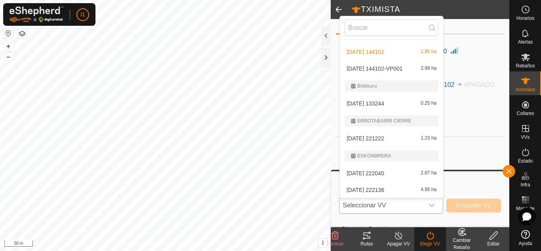
click at [390, 69] on li "[DATE] 144102-VP001 2.99 ha" at bounding box center [391, 69] width 103 height 16
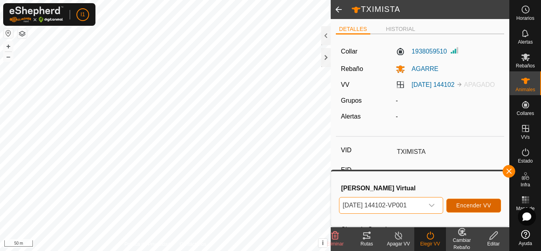
click at [466, 200] on button "Encender VV" at bounding box center [473, 205] width 55 height 14
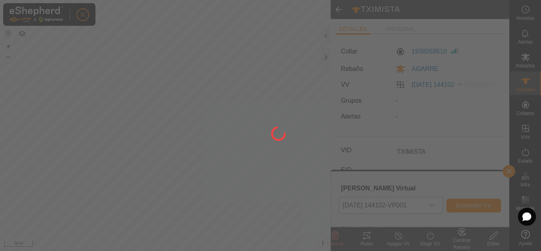
click at [466, 203] on div at bounding box center [270, 125] width 541 height 251
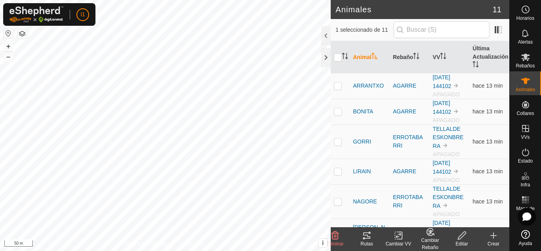
click at [402, 242] on div "Cambiar VV" at bounding box center [399, 243] width 32 height 7
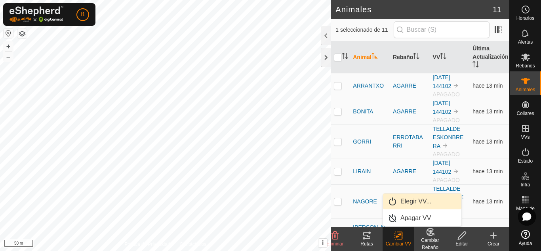
click at [407, 204] on link "Elegir VV..." at bounding box center [422, 201] width 78 height 16
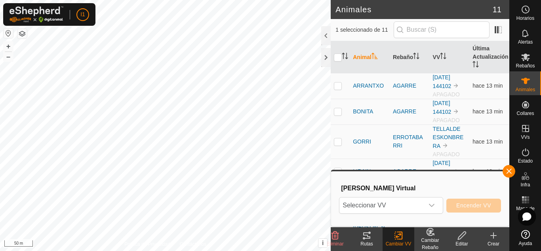
click at [407, 204] on span "Seleccionar VV" at bounding box center [381, 205] width 84 height 16
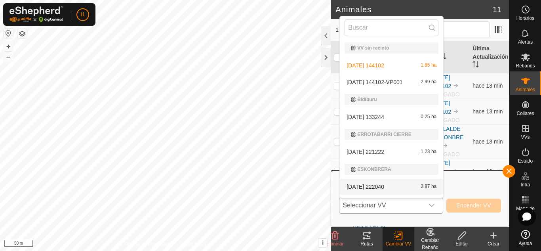
scroll to position [13, 0]
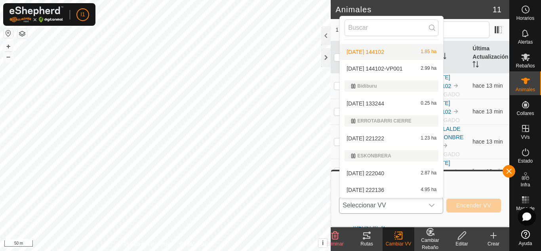
click at [369, 56] on li "[DATE] 144102 1.85 ha" at bounding box center [391, 52] width 103 height 16
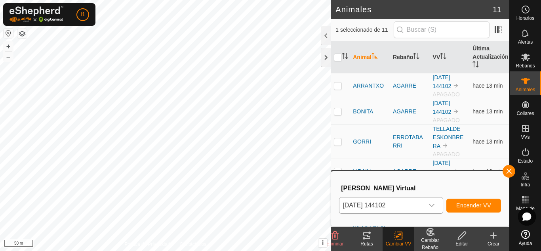
click at [406, 234] on change-vp-svg-icon at bounding box center [399, 235] width 32 height 10
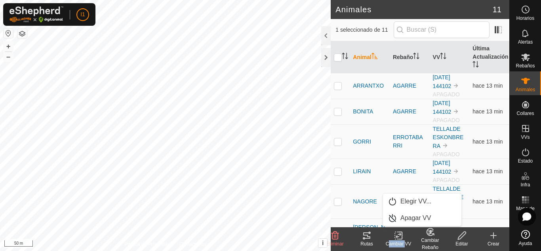
click at [406, 234] on change-vp-svg-icon at bounding box center [399, 235] width 32 height 10
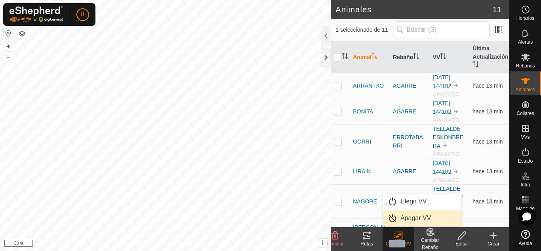
click at [427, 220] on link "Apagar VV" at bounding box center [422, 218] width 78 height 16
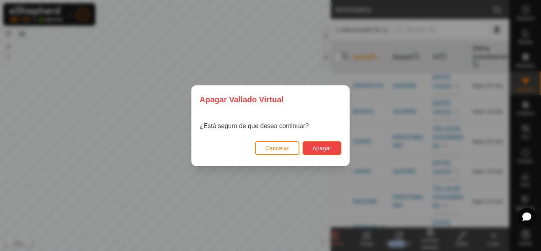
click at [314, 147] on span "Apagar" at bounding box center [321, 148] width 19 height 6
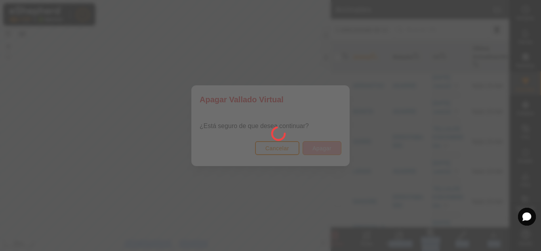
click at [314, 147] on div at bounding box center [270, 125] width 541 height 251
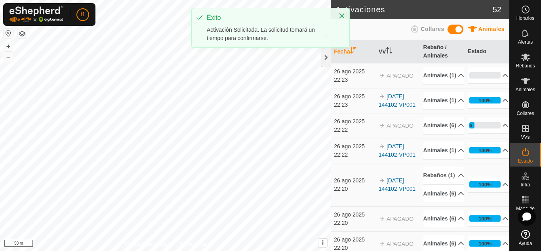
click at [343, 9] on div "Éxito Activación Solicitada. La solicitud tomará un tiempo para confirmarse." at bounding box center [271, 27] width 158 height 39
click at [343, 13] on icon "Close" at bounding box center [342, 16] width 6 height 6
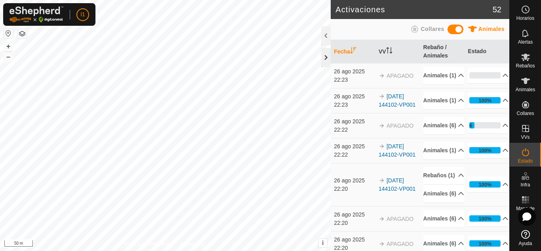
click at [325, 58] on div at bounding box center [326, 57] width 10 height 19
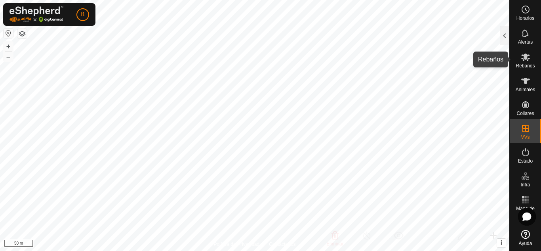
click at [540, 56] on div "Rebaños" at bounding box center [525, 60] width 31 height 24
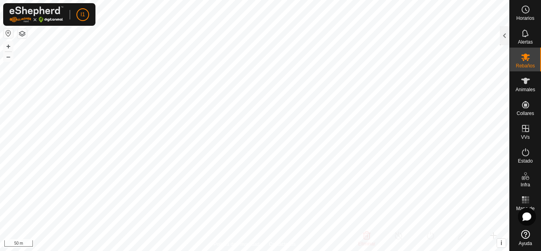
click at [534, 59] on div "Rebaños" at bounding box center [525, 60] width 31 height 24
click at [500, 37] on div at bounding box center [505, 35] width 10 height 19
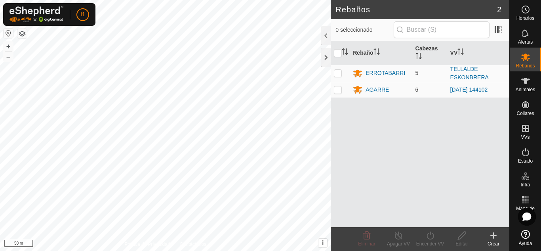
click at [333, 88] on td at bounding box center [340, 90] width 19 height 16
checkbox input "true"
click at [425, 232] on icon at bounding box center [430, 235] width 10 height 10
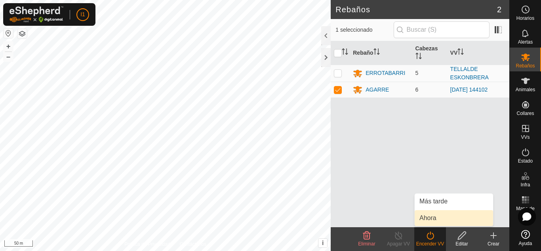
click at [432, 212] on link "Ahora" at bounding box center [454, 218] width 78 height 16
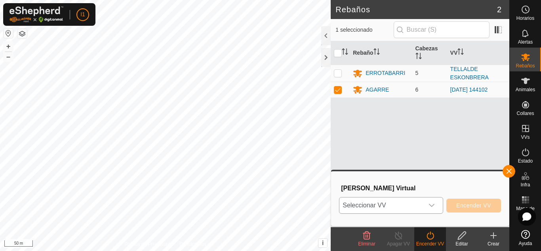
click at [402, 209] on span "Seleccionar VV" at bounding box center [381, 205] width 84 height 16
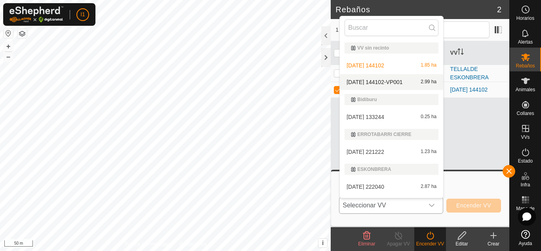
click at [382, 86] on li "[DATE] 144102-VP001 2.99 ha" at bounding box center [391, 82] width 103 height 16
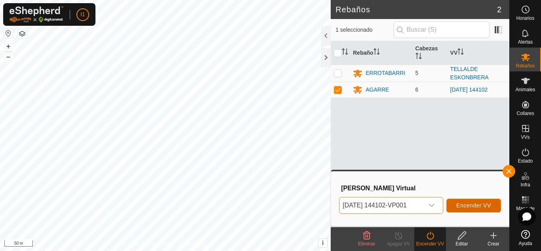
click at [470, 202] on span "Encender VV" at bounding box center [473, 205] width 35 height 6
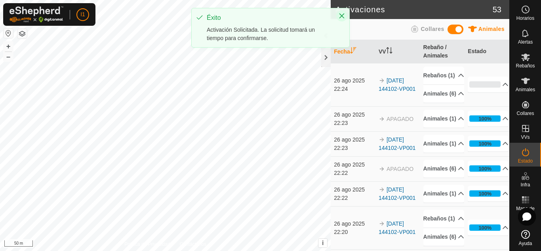
click at [344, 16] on icon "Close" at bounding box center [342, 16] width 6 height 6
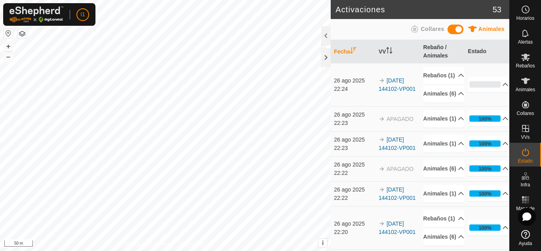
click at [425, 32] on span "Collares" at bounding box center [432, 29] width 23 height 6
click at [465, 31] on div "Animales Collares" at bounding box center [419, 28] width 169 height 15
click at [475, 28] on icon at bounding box center [472, 29] width 9 height 6
click at [328, 57] on div at bounding box center [326, 57] width 10 height 19
